Goal: Transaction & Acquisition: Obtain resource

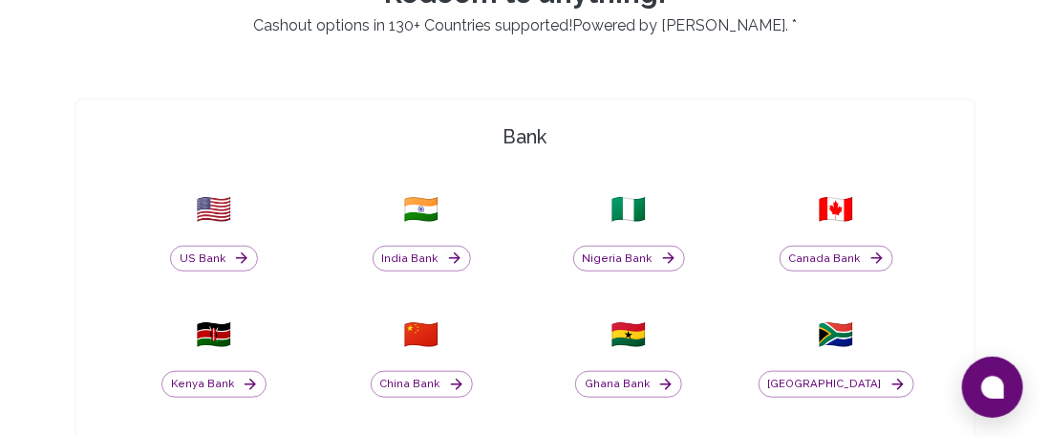
scroll to position [478, 0]
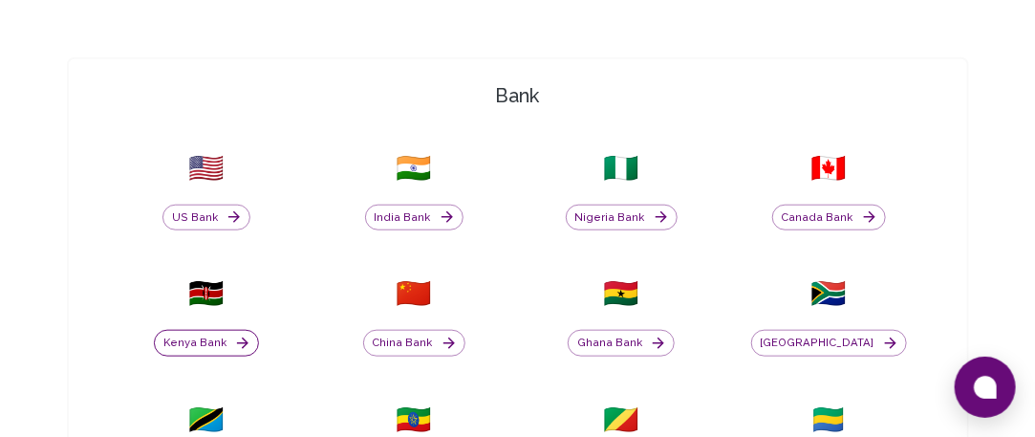
click at [208, 340] on button "Kenya Bank" at bounding box center [206, 343] width 105 height 27
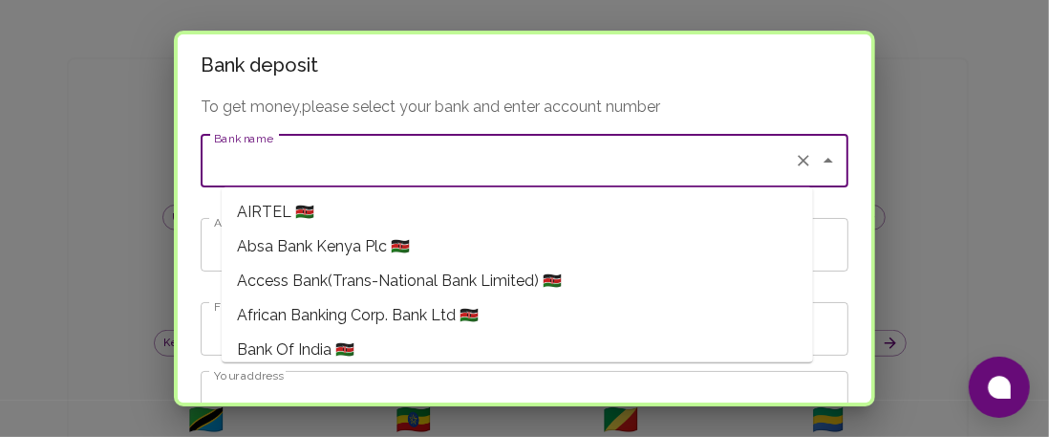
click at [283, 172] on input "Bank name" at bounding box center [497, 160] width 577 height 36
click at [353, 251] on span "Absa Bank Kenya Plc 🇰🇪" at bounding box center [323, 246] width 173 height 23
type input "Absa Bank Kenya Plc"
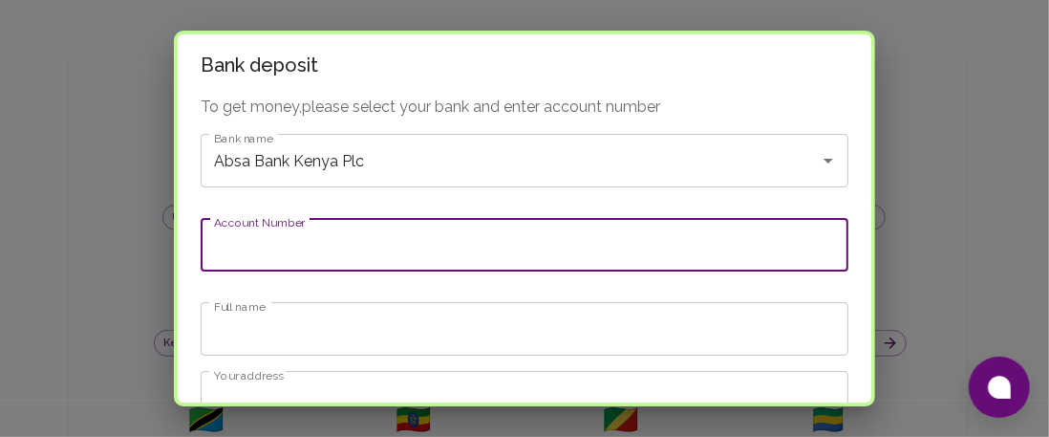
click at [349, 242] on input "Account Number" at bounding box center [525, 244] width 648 height 53
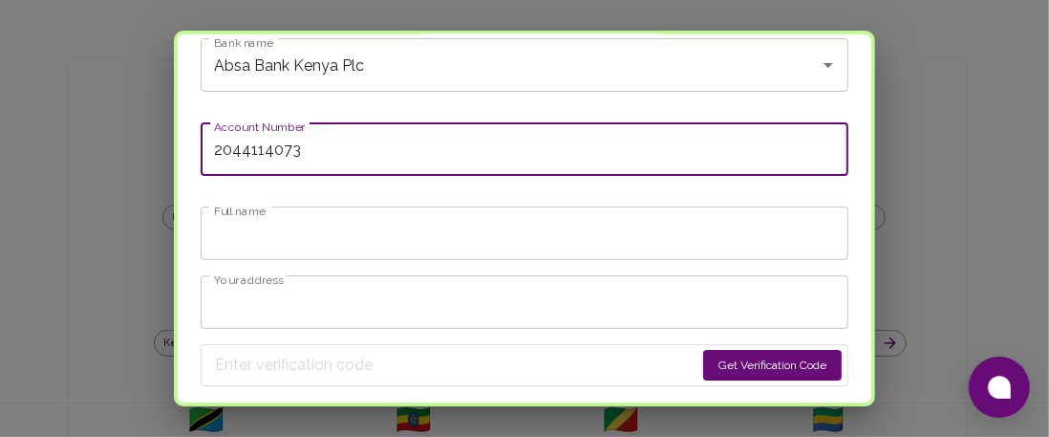
type input "2044114073"
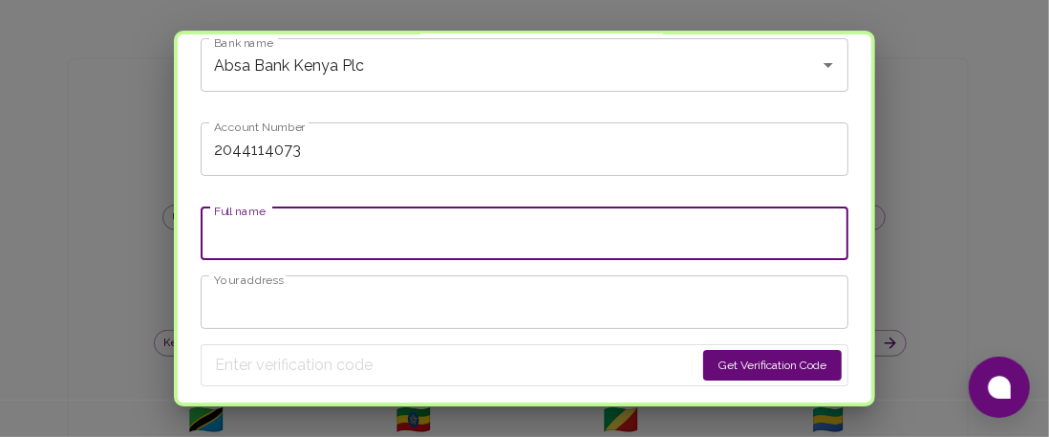
click at [299, 219] on input "Full name" at bounding box center [525, 232] width 648 height 53
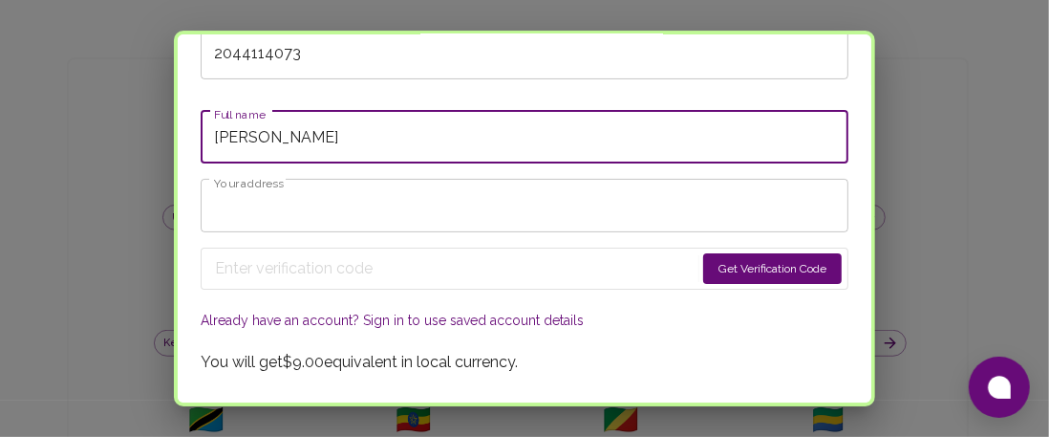
scroll to position [231, 0]
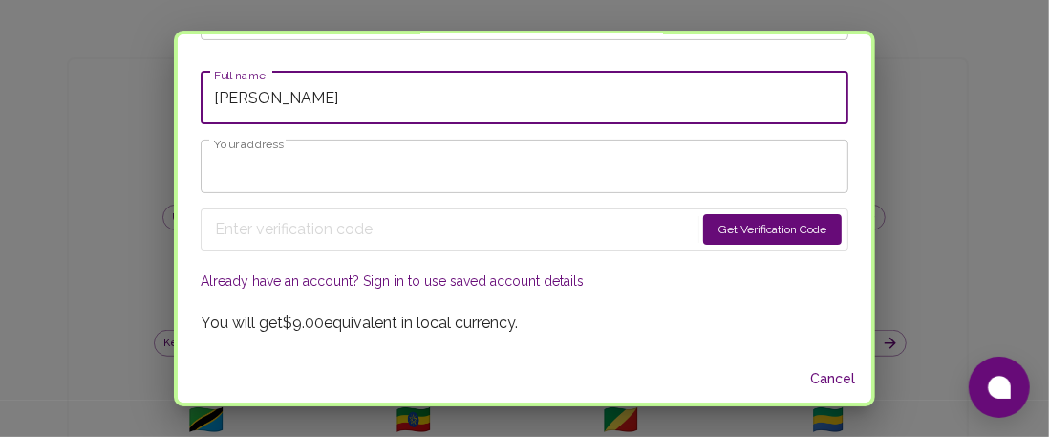
type input "[PERSON_NAME]"
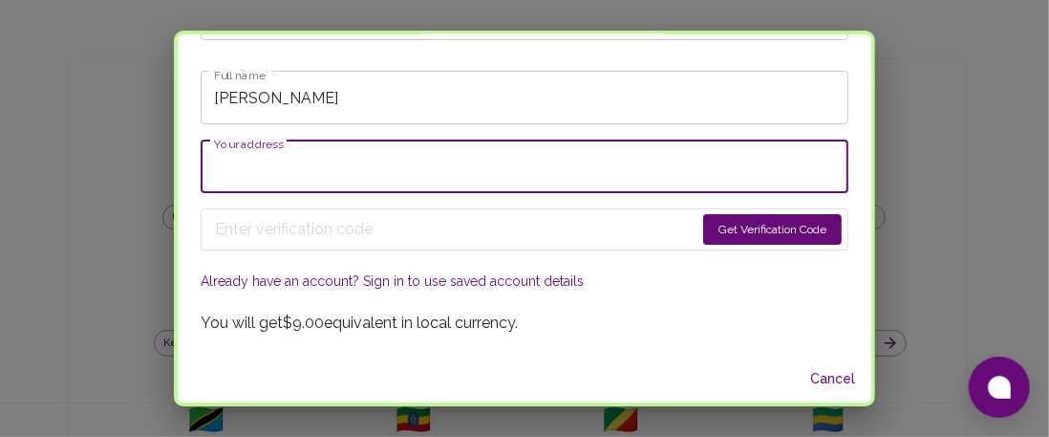
click at [391, 153] on input "Your address" at bounding box center [525, 165] width 648 height 53
type input "[GEOGRAPHIC_DATA]"
click at [806, 377] on button "Cancel" at bounding box center [832, 378] width 61 height 35
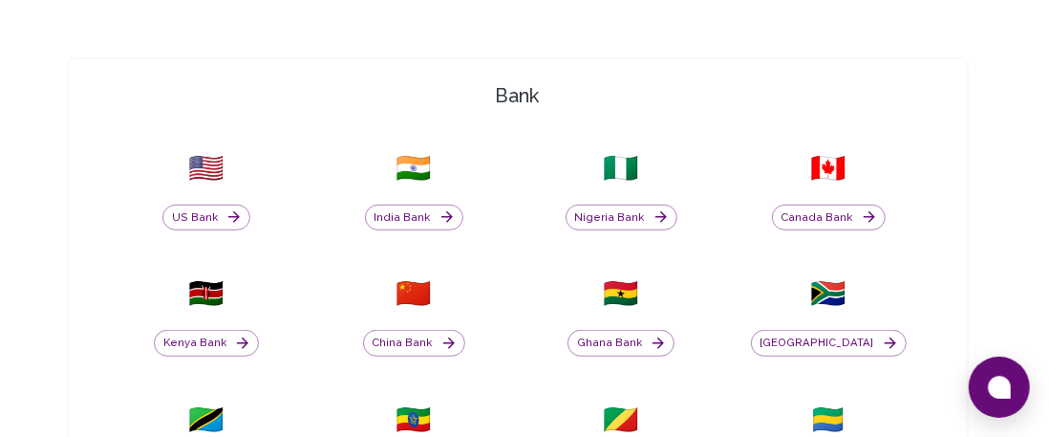
scroll to position [160, 0]
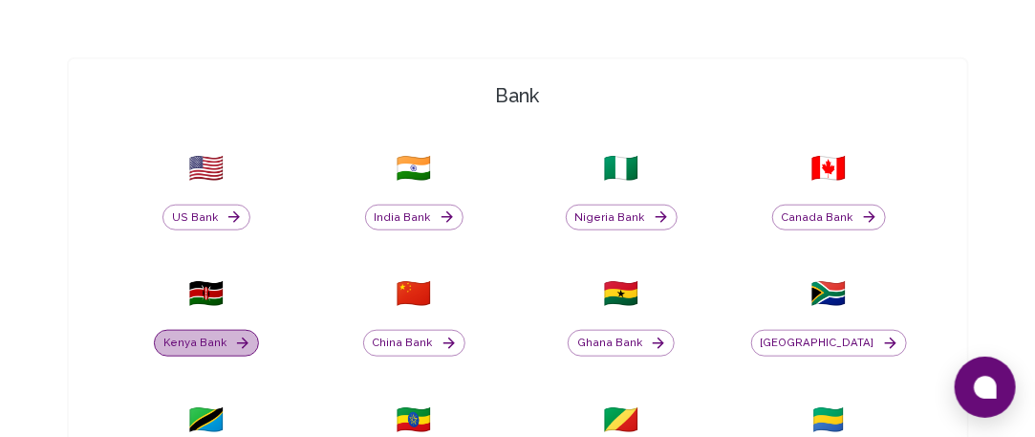
click at [207, 336] on button "Kenya Bank" at bounding box center [206, 343] width 105 height 27
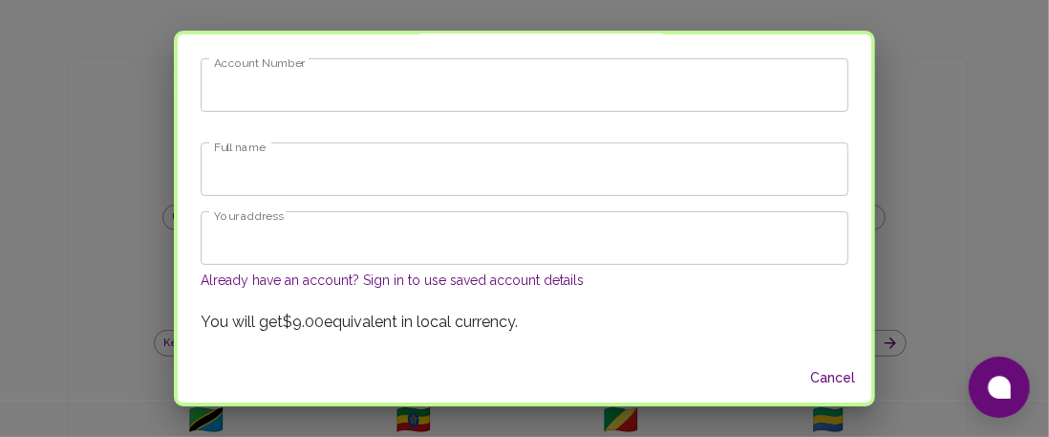
click at [426, 278] on button "Already have an account? Sign in to use saved account details" at bounding box center [392, 279] width 383 height 19
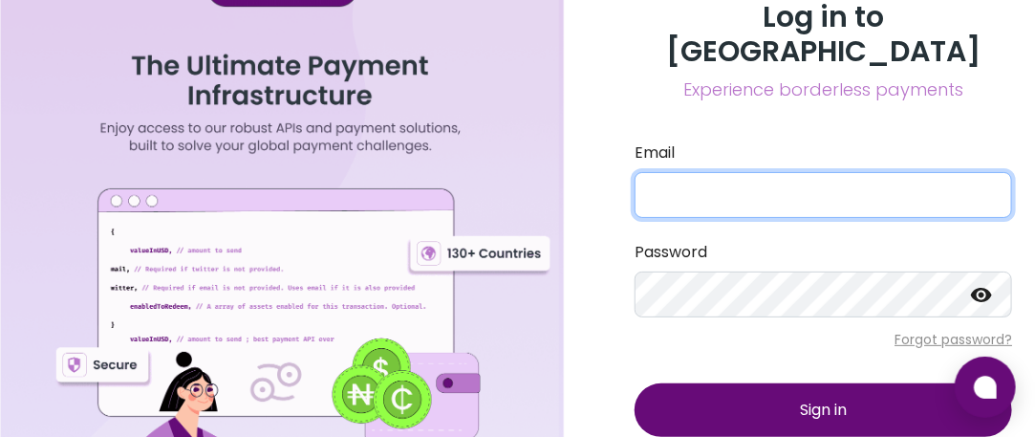
type input "[EMAIL_ADDRESS][DOMAIN_NAME]"
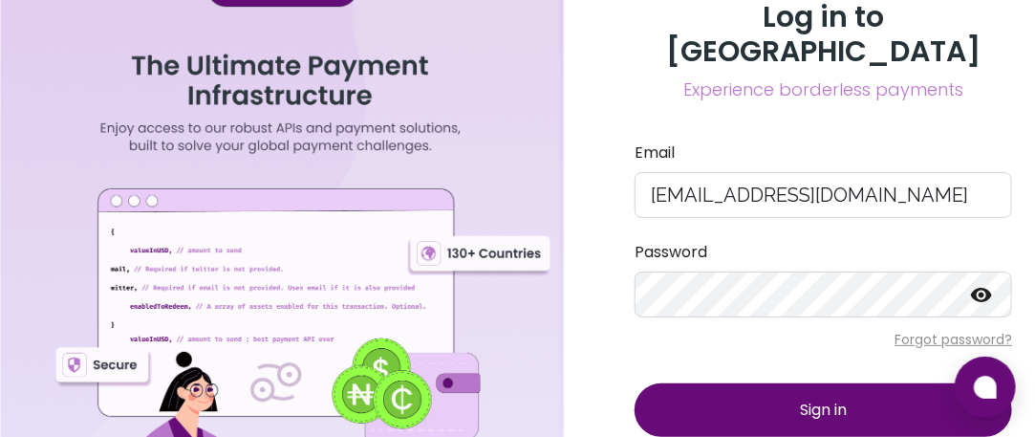
click at [690, 395] on button "Sign in" at bounding box center [822, 409] width 377 height 53
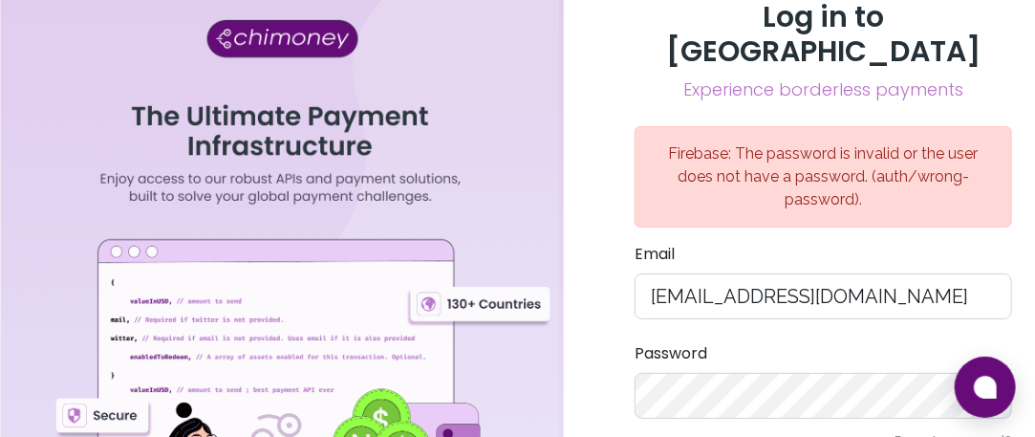
scroll to position [96, 0]
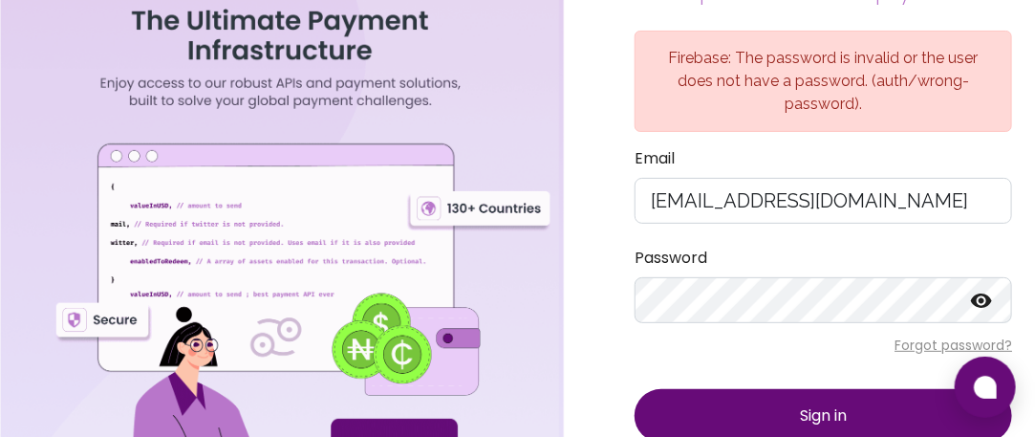
click at [984, 293] on icon at bounding box center [981, 300] width 21 height 14
click at [984, 291] on icon at bounding box center [981, 300] width 21 height 18
click at [800, 404] on span "Sign in" at bounding box center [823, 415] width 47 height 22
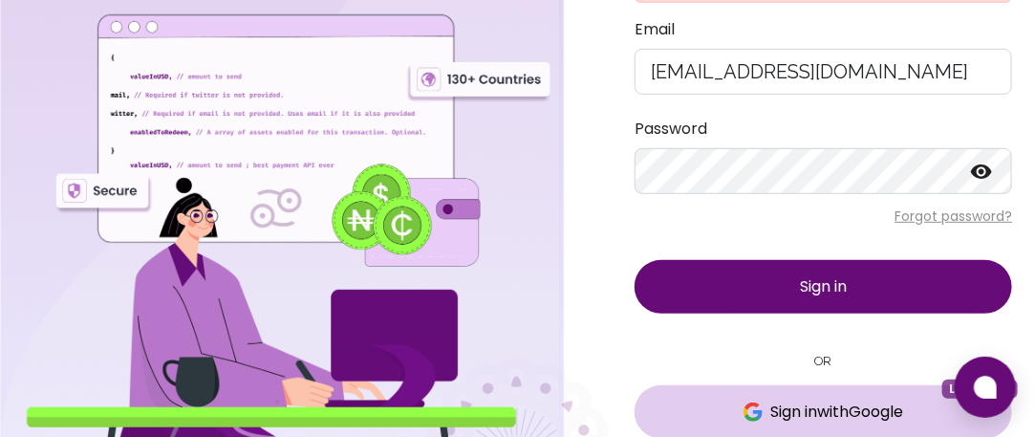
scroll to position [234, 0]
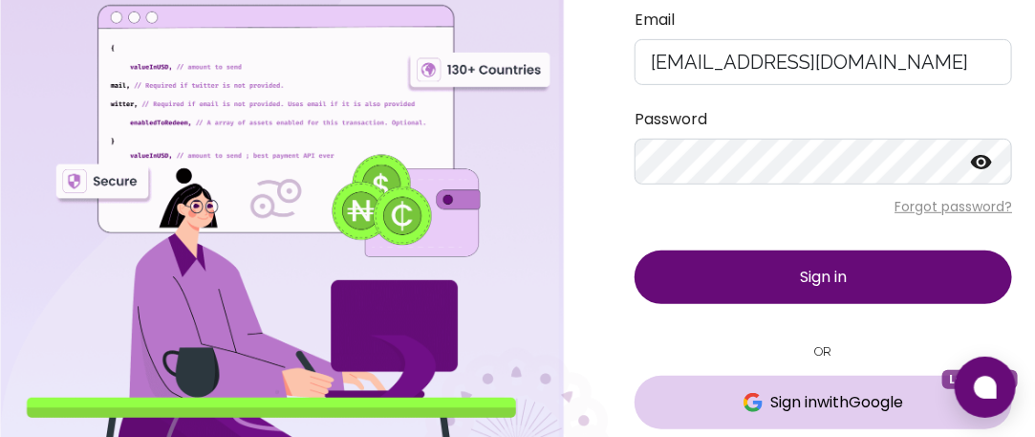
click at [730, 391] on span "Sign in with Google" at bounding box center [823, 402] width 301 height 23
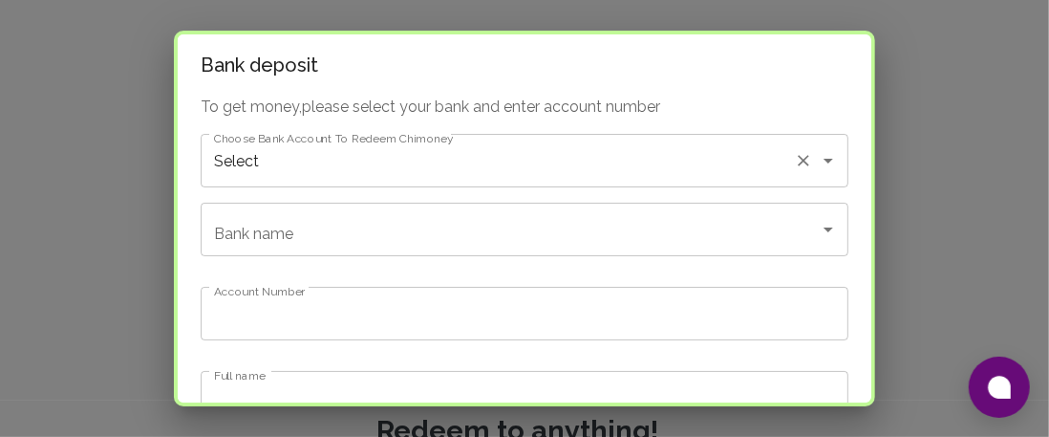
click at [386, 183] on div "Select Choose Bank Account To Redeem Chimoney" at bounding box center [525, 160] width 648 height 53
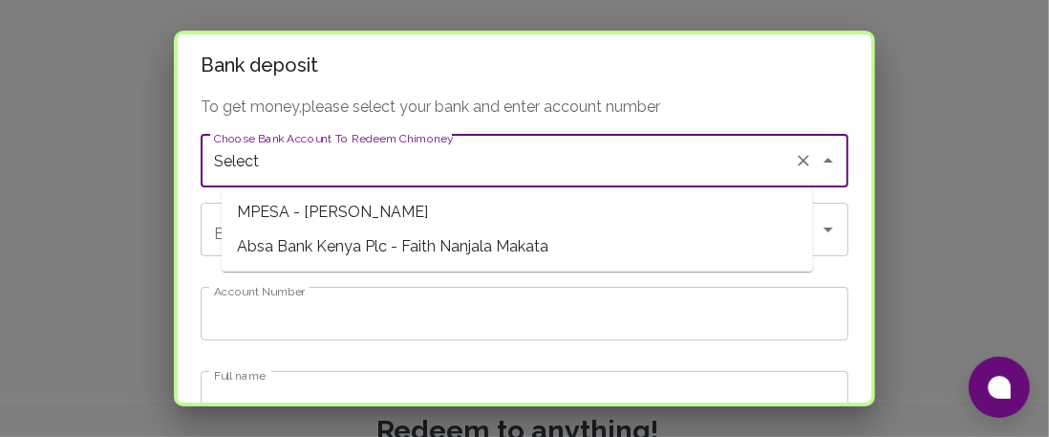
click at [444, 246] on span "Absa Bank Kenya Plc - Faith Nanjala Makata" at bounding box center [517, 246] width 591 height 34
type input "Absa Bank Kenya Plc"
type input "2044114073"
type input "[PERSON_NAME]"
type input "Absa Bank Kenya Plc - Faith Nanjala Makata"
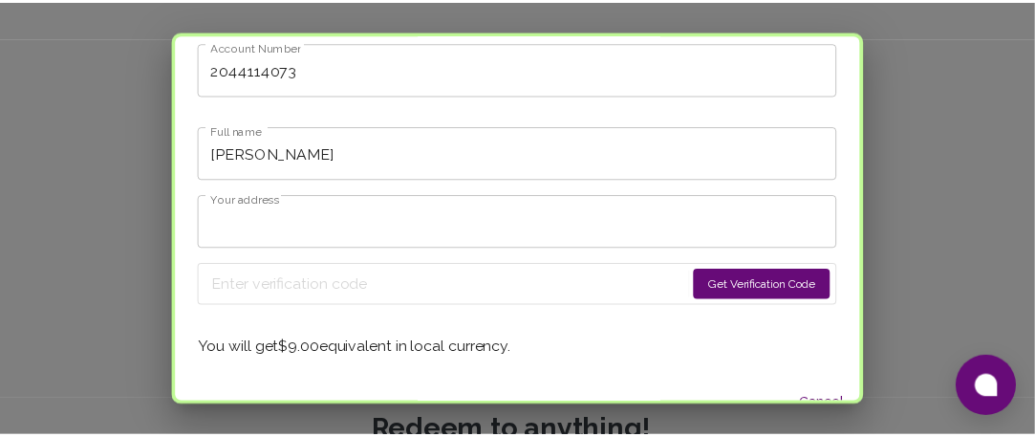
scroll to position [269, 0]
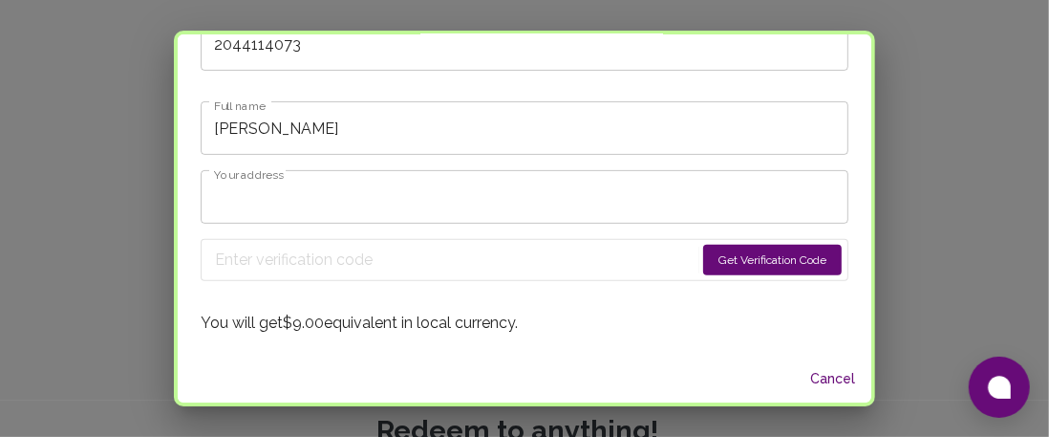
click at [703, 265] on button "Get Verification Code" at bounding box center [772, 260] width 139 height 31
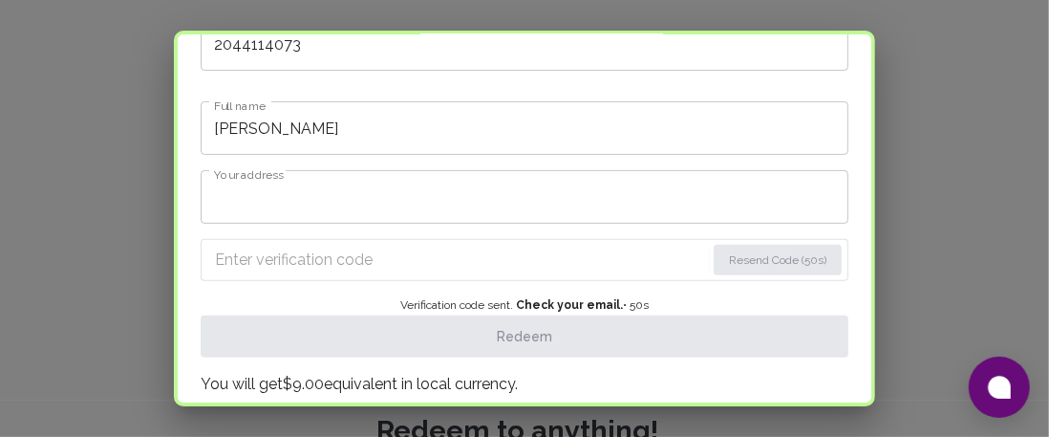
click at [415, 258] on input "Enter verification code" at bounding box center [460, 260] width 490 height 31
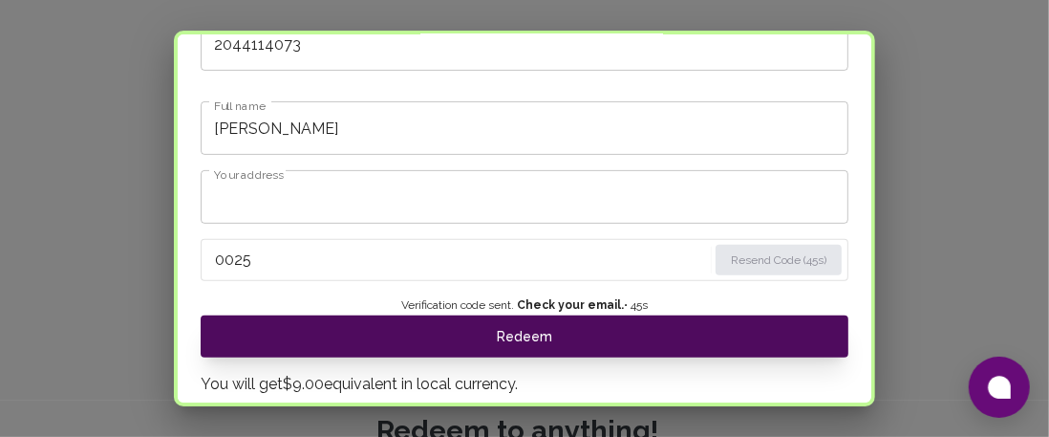
type input "0025"
click at [512, 332] on button "Redeem" at bounding box center [525, 336] width 648 height 42
